Goal: Task Accomplishment & Management: Use online tool/utility

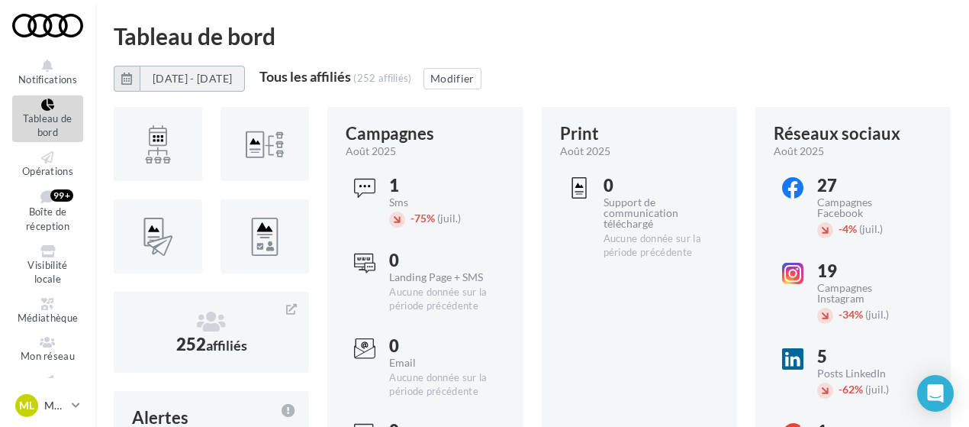
click at [180, 79] on button "[DATE] - [DATE]" at bounding box center [192, 79] width 105 height 26
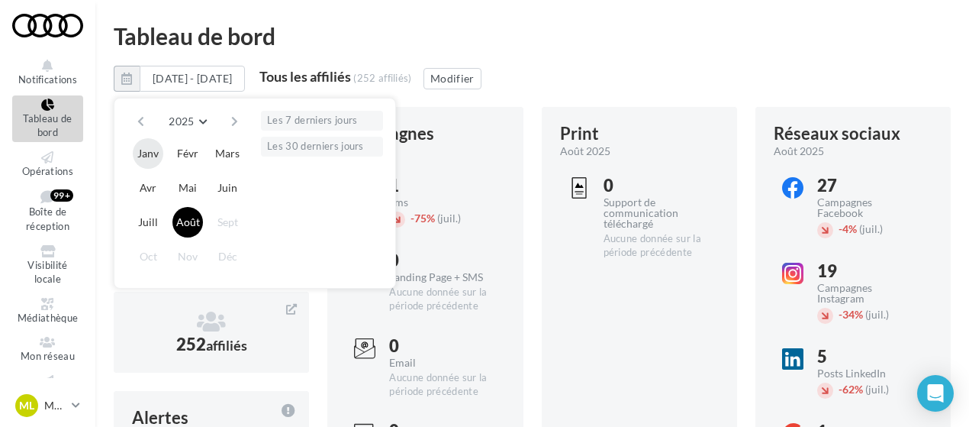
click at [147, 151] on button "Janv" at bounding box center [148, 153] width 31 height 31
click at [188, 219] on button "Août" at bounding box center [187, 222] width 31 height 31
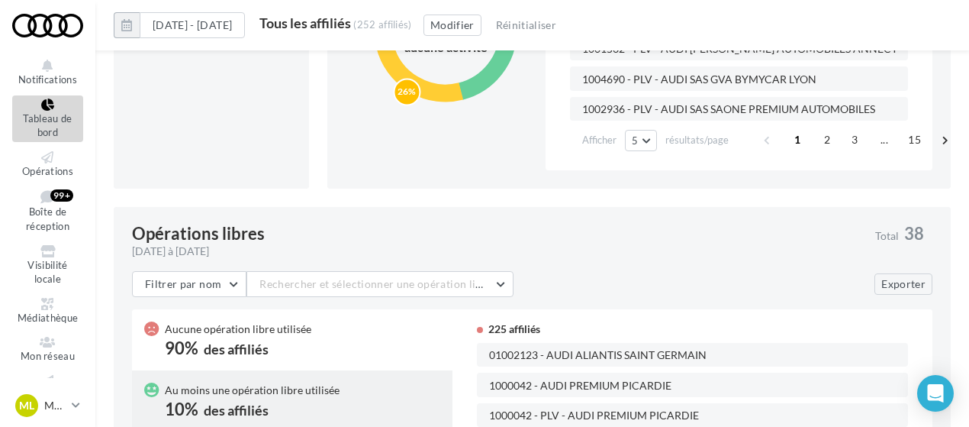
scroll to position [855, 0]
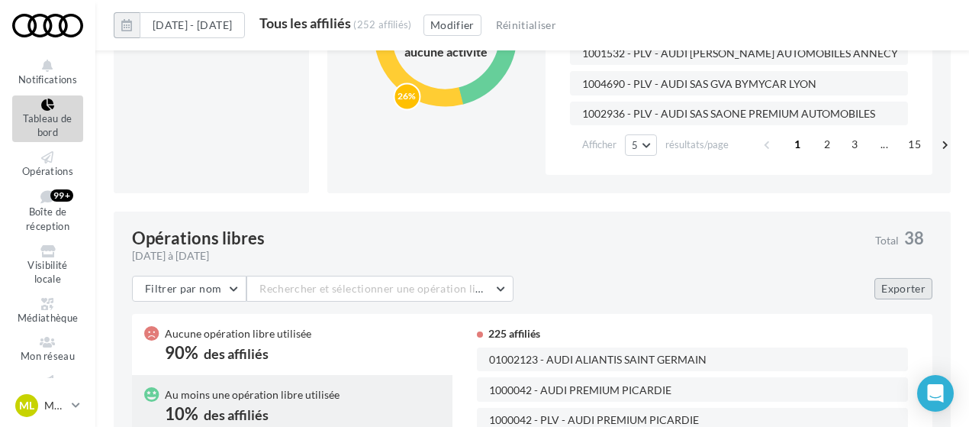
click at [889, 291] on button "Exporter" at bounding box center [904, 288] width 58 height 21
click at [355, 343] on div "Aucune opération libre utilisée 90% des affiliés" at bounding box center [292, 344] width 296 height 37
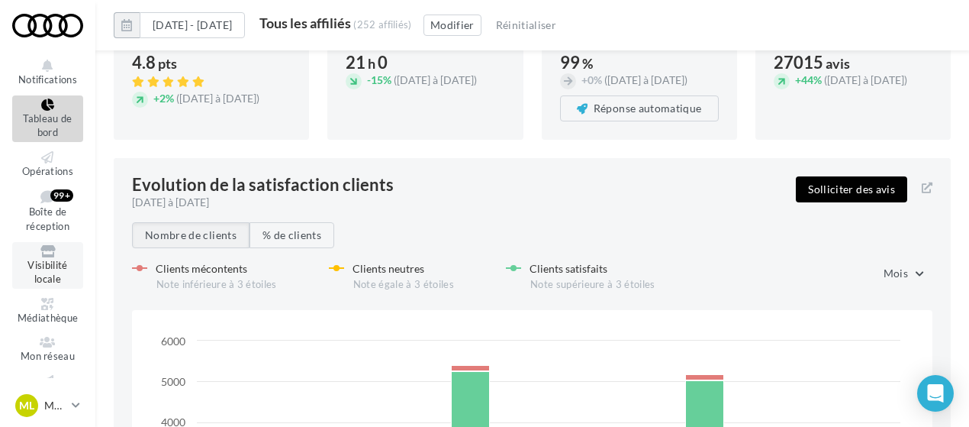
scroll to position [99, 0]
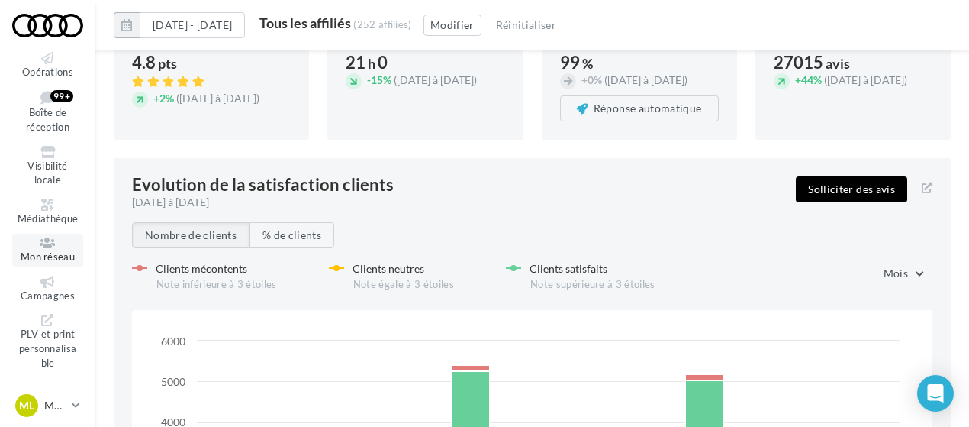
click at [43, 246] on icon at bounding box center [48, 243] width 62 height 12
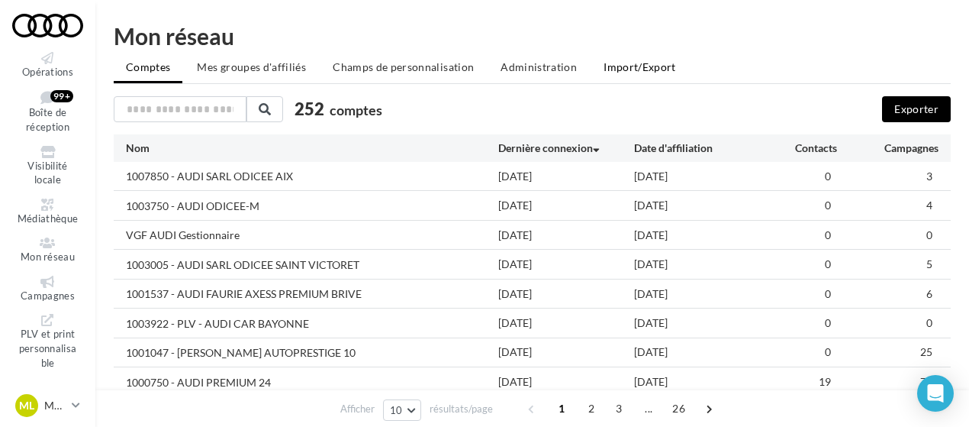
click at [610, 67] on span "Import/Export" at bounding box center [640, 66] width 72 height 13
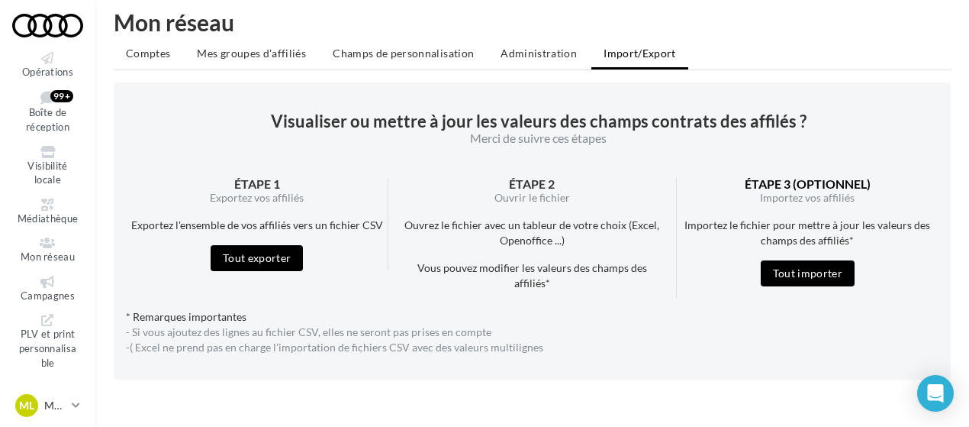
scroll to position [43, 0]
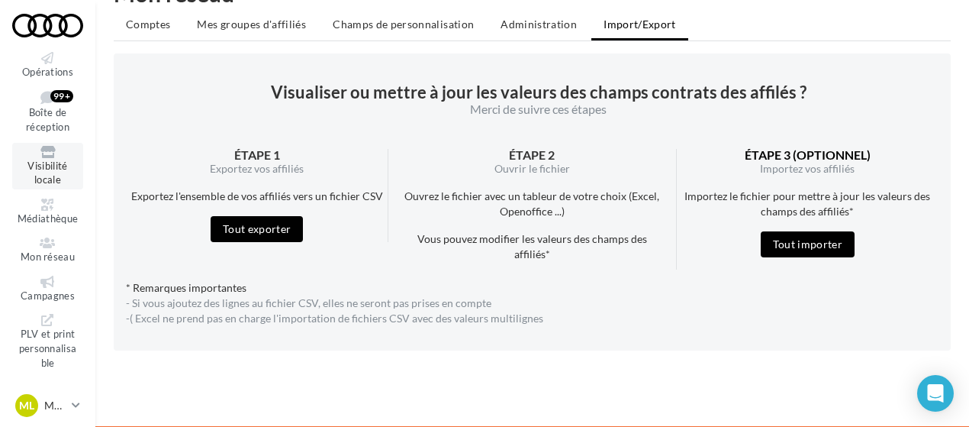
click at [55, 163] on span "Visibilité locale" at bounding box center [47, 172] width 40 height 27
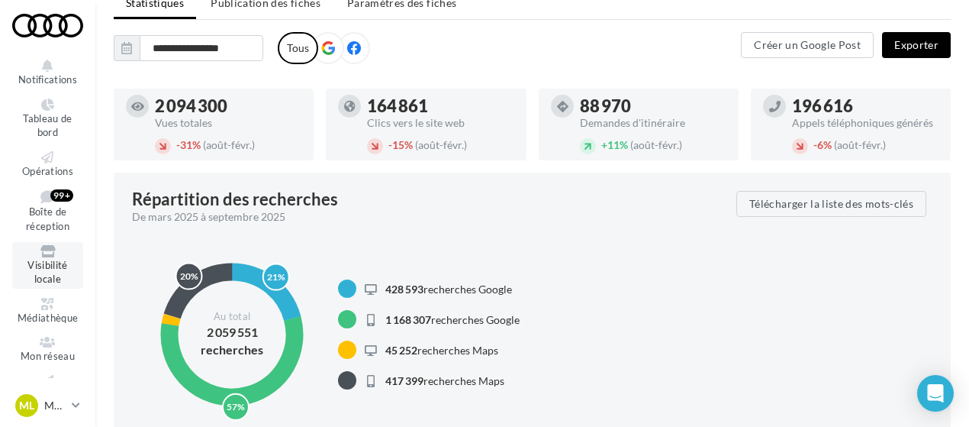
scroll to position [87, 0]
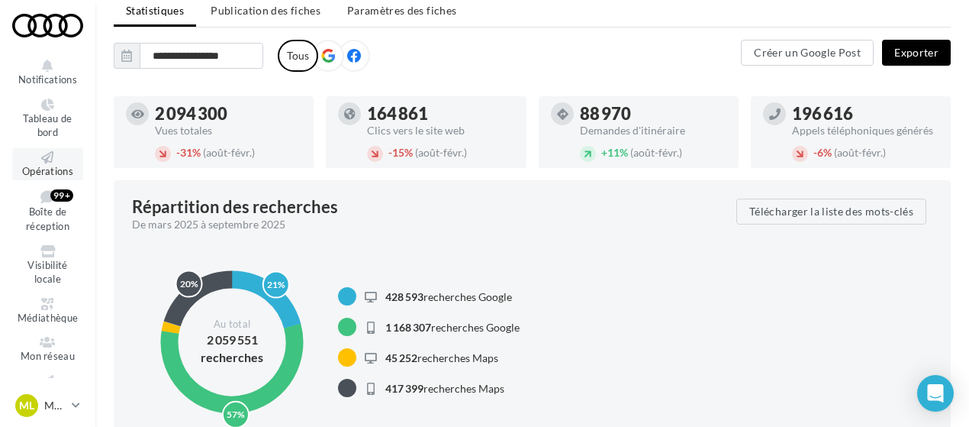
click at [47, 163] on link "Opérations" at bounding box center [47, 164] width 71 height 33
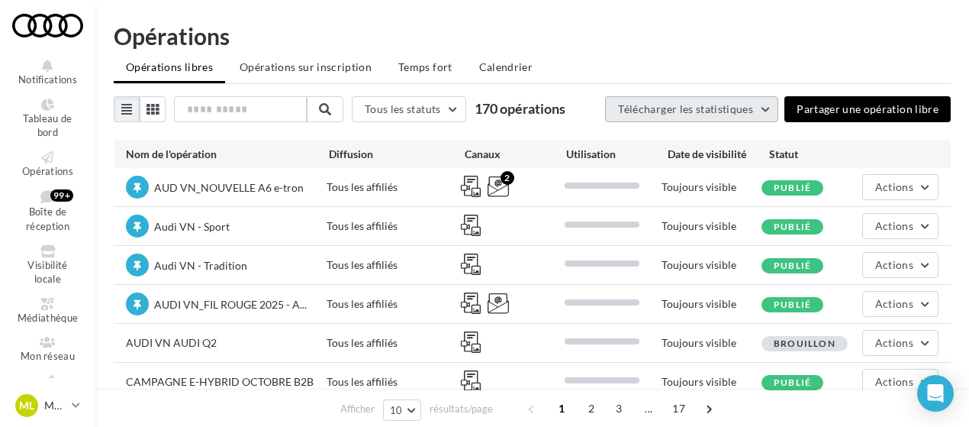
click at [685, 115] on button "Télécharger les statistiques" at bounding box center [691, 109] width 173 height 26
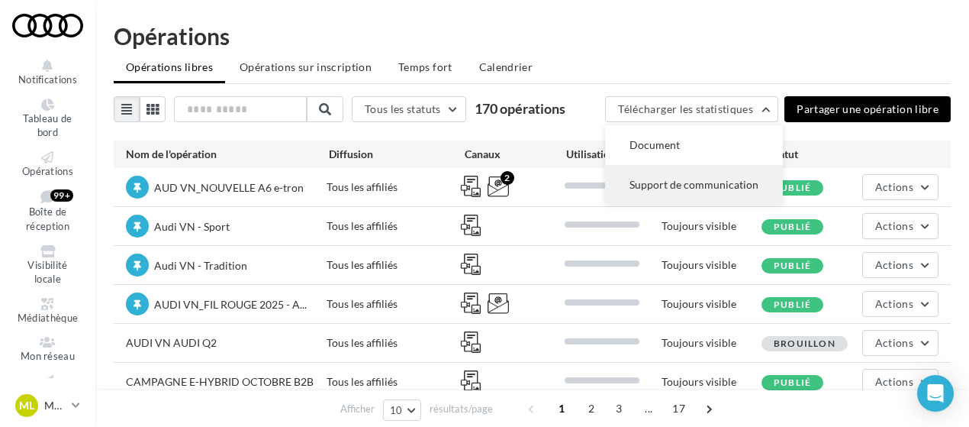
click at [662, 178] on button "Support de communication" at bounding box center [694, 185] width 178 height 40
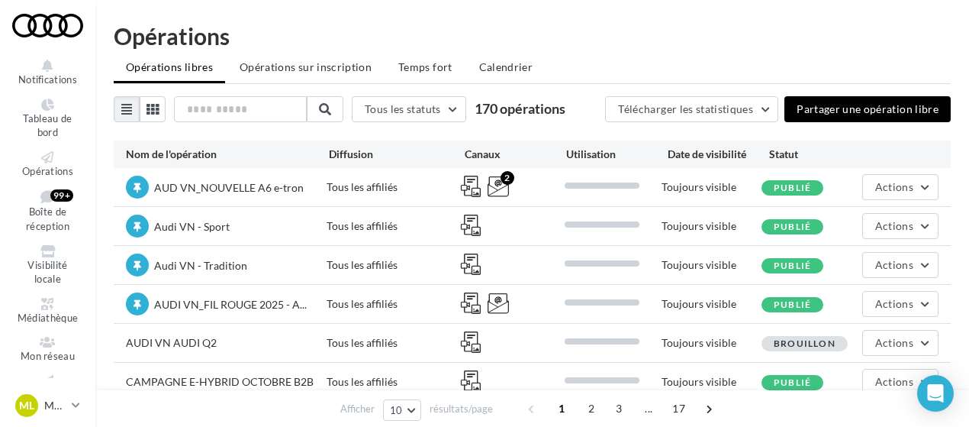
click at [829, 45] on div "Opérations" at bounding box center [532, 35] width 837 height 23
click at [689, 112] on span "Télécharger les statistiques" at bounding box center [685, 108] width 135 height 13
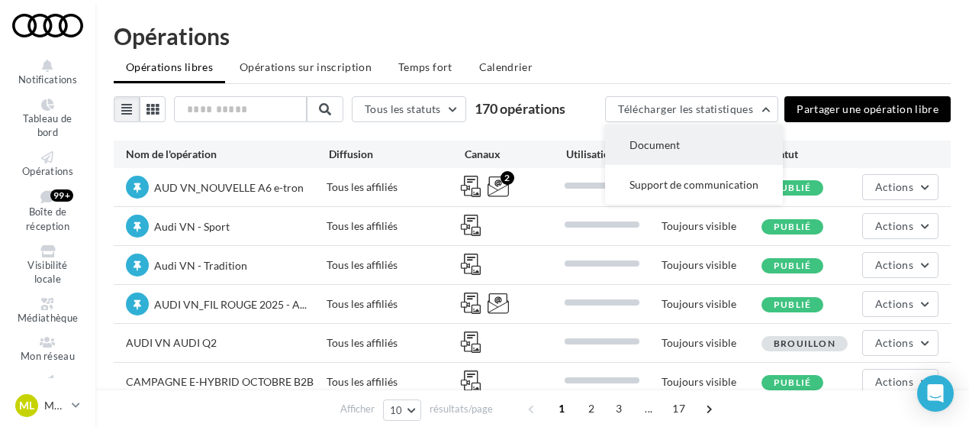
click at [678, 137] on button "Document" at bounding box center [694, 145] width 178 height 40
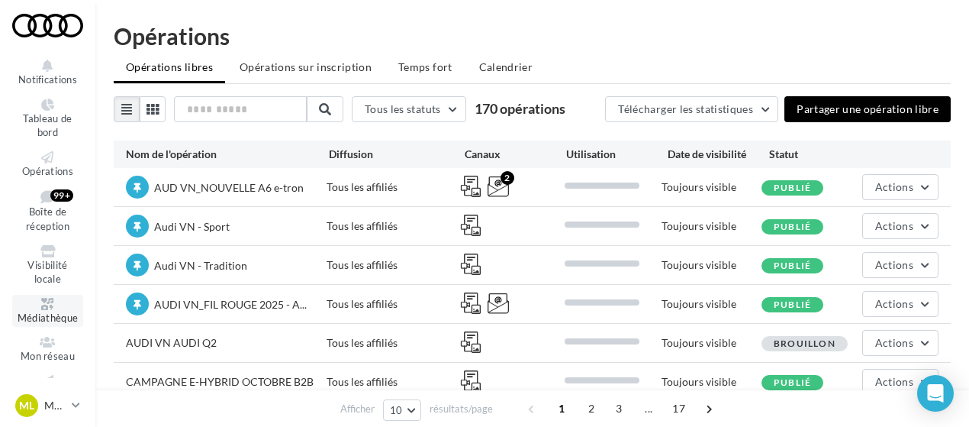
click at [41, 324] on link "Médiathèque" at bounding box center [47, 311] width 71 height 33
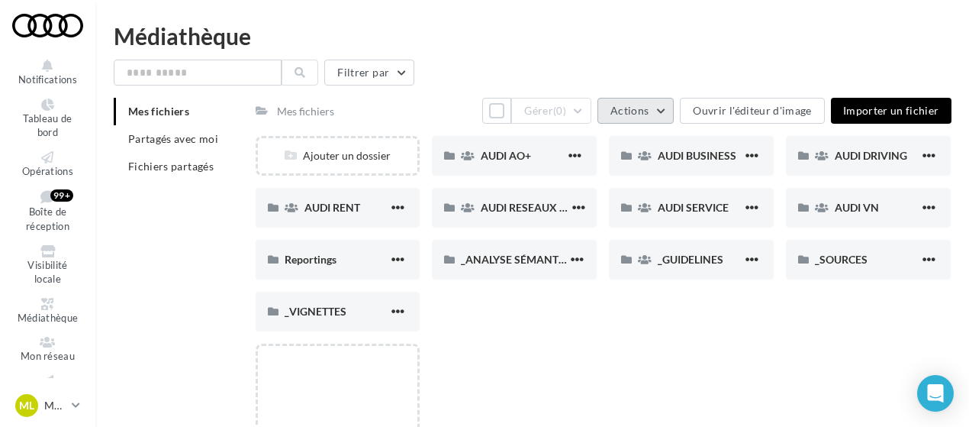
click at [670, 109] on button "Actions" at bounding box center [636, 111] width 76 height 26
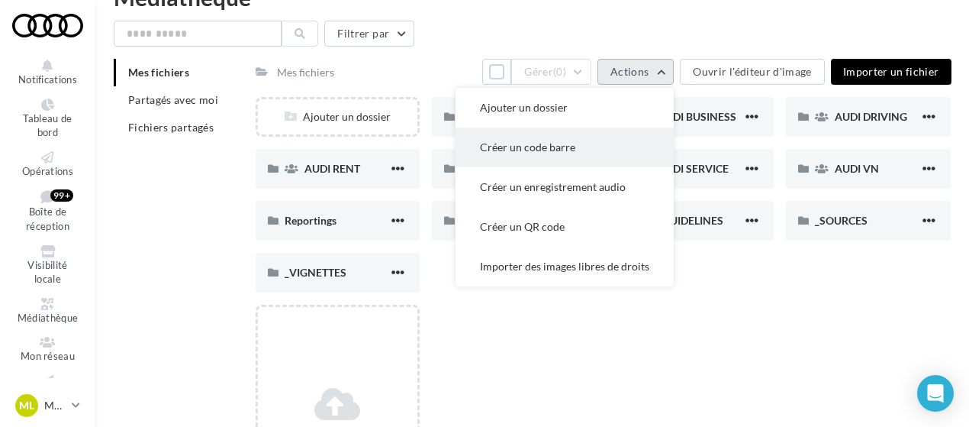
scroll to position [40, 0]
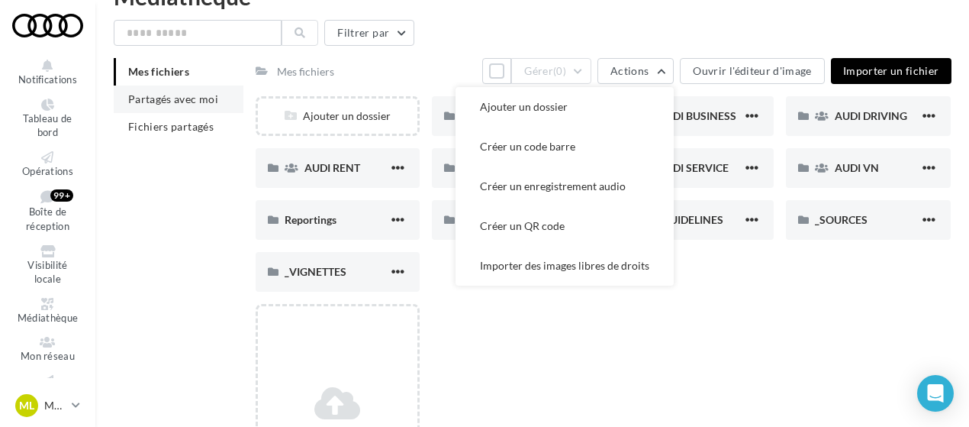
click at [214, 98] on span "Partagés avec moi" at bounding box center [173, 98] width 90 height 13
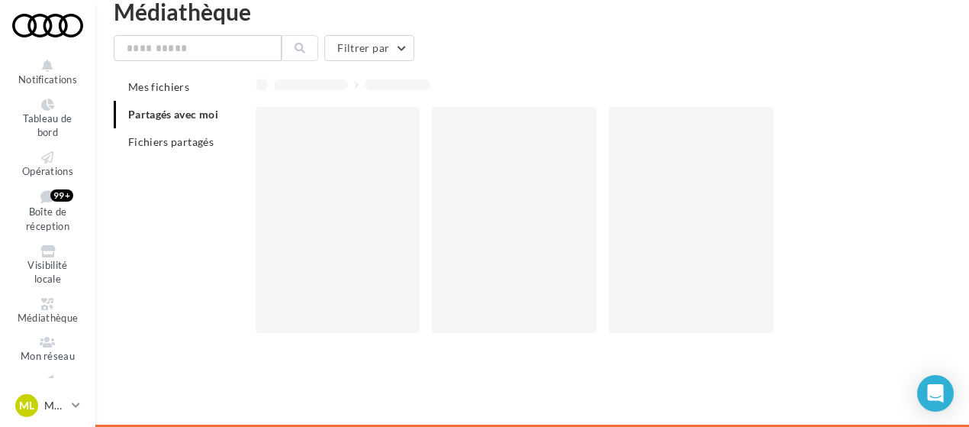
scroll to position [24, 0]
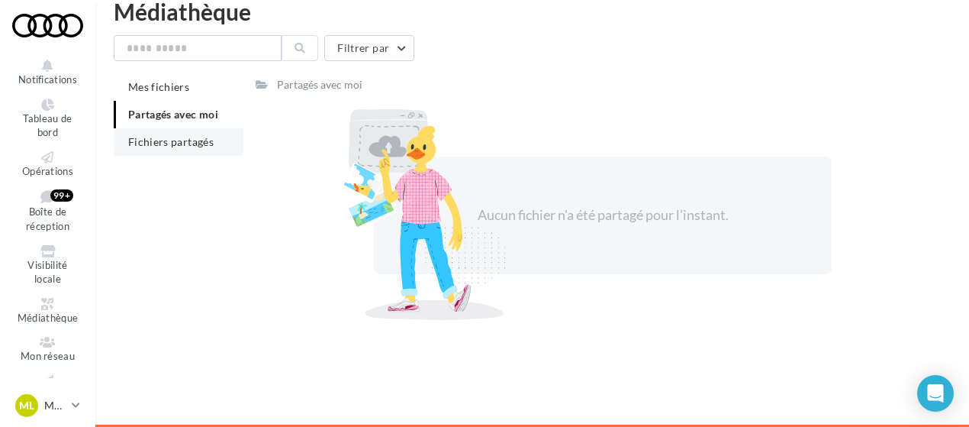
click at [182, 134] on li "Fichiers partagés" at bounding box center [179, 141] width 130 height 27
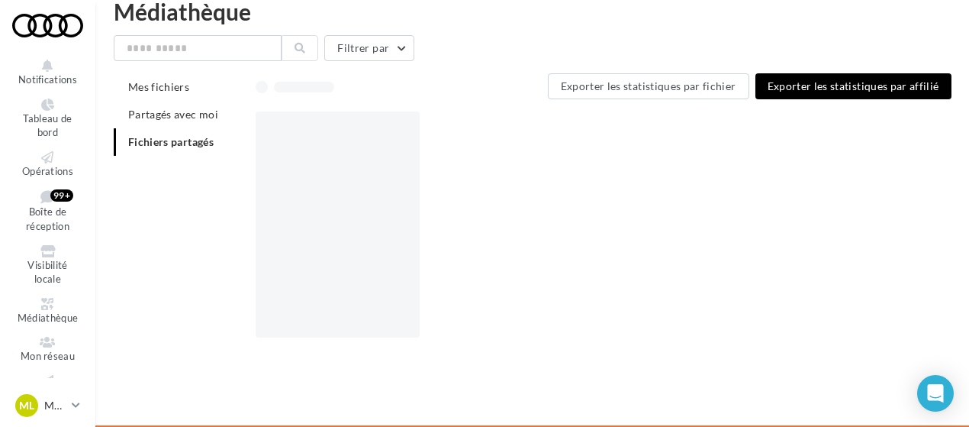
scroll to position [24, 0]
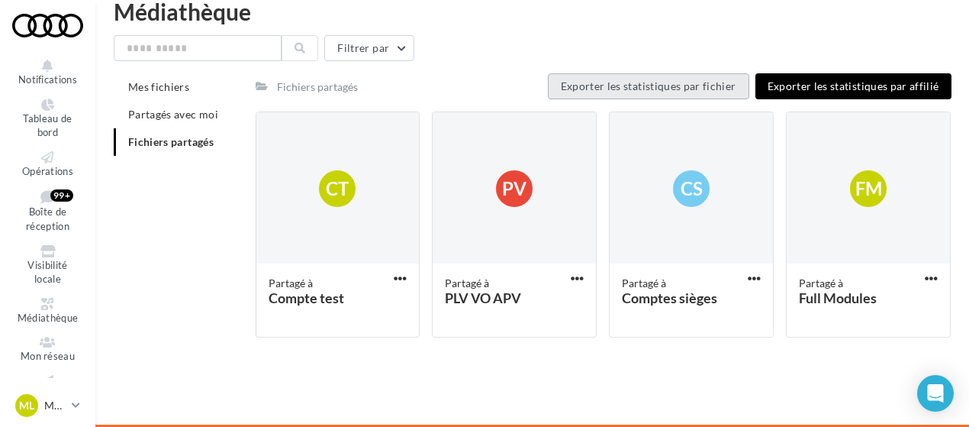
click at [654, 88] on span "Exporter les statistiques par fichier" at bounding box center [649, 85] width 176 height 13
click at [615, 89] on span "Exporter les statistiques par fichier" at bounding box center [649, 85] width 176 height 13
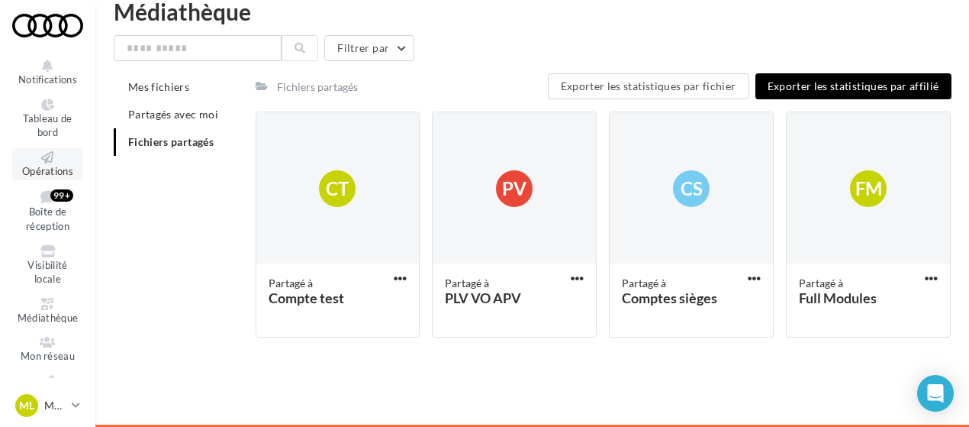
click at [44, 161] on icon at bounding box center [48, 157] width 62 height 12
